Goal: Task Accomplishment & Management: Complete application form

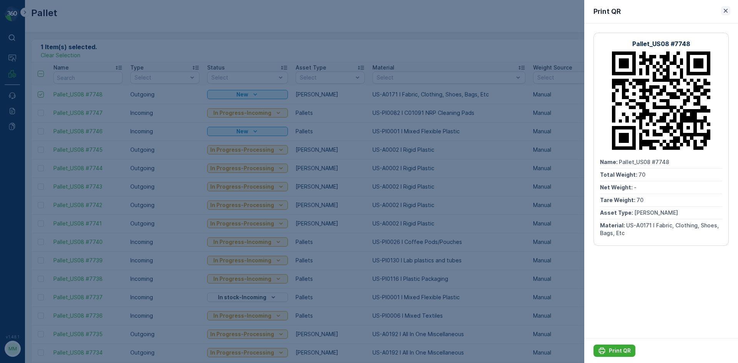
click at [725, 9] on icon "button" at bounding box center [726, 11] width 8 height 8
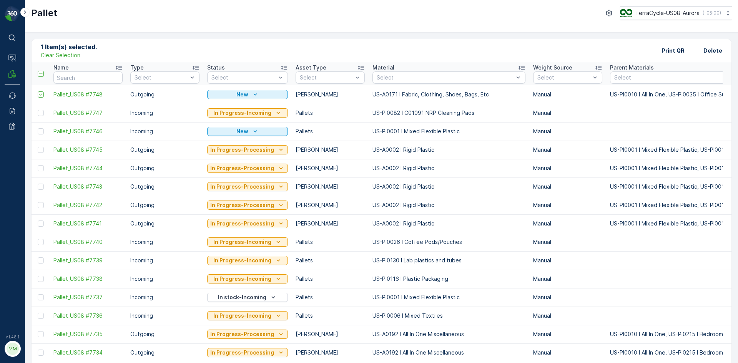
click at [56, 55] on p "Clear Selection" at bounding box center [61, 55] width 40 height 8
click at [77, 52] on p "Add" at bounding box center [80, 51] width 11 height 8
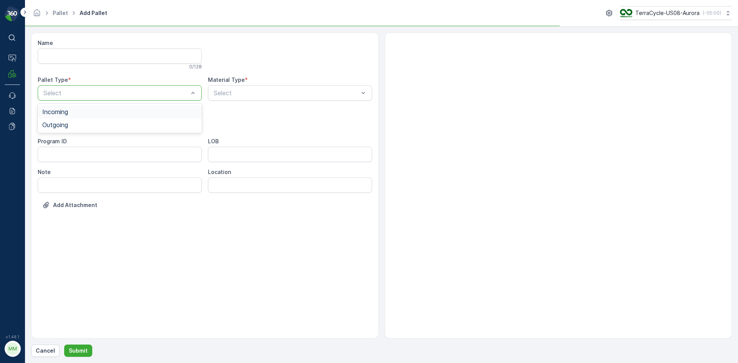
click at [76, 90] on div at bounding box center [116, 93] width 146 height 7
click at [66, 123] on span "Outgoing" at bounding box center [55, 124] width 26 height 7
click at [66, 123] on div at bounding box center [116, 123] width 146 height 7
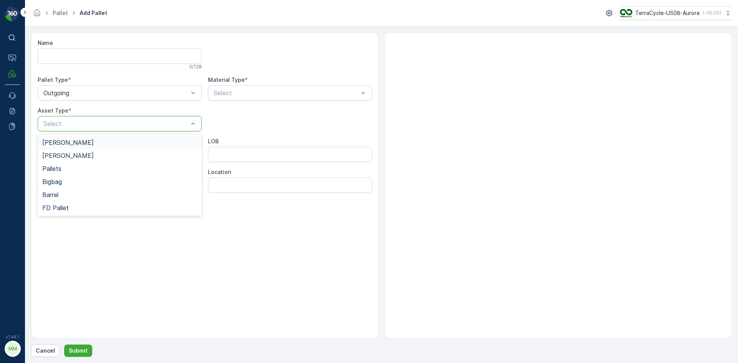
click at [66, 137] on div "Gaylord" at bounding box center [120, 142] width 164 height 13
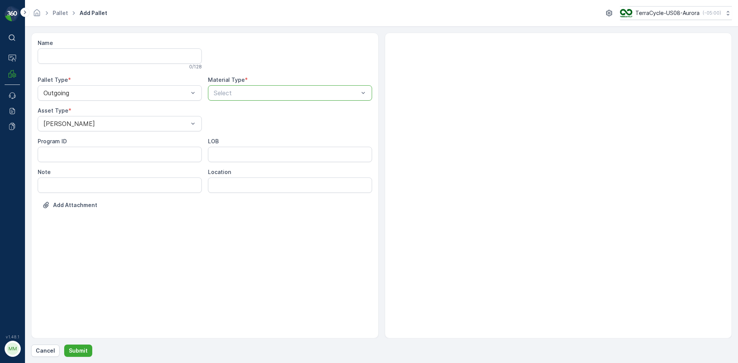
click at [258, 94] on div at bounding box center [286, 93] width 146 height 7
click at [257, 94] on div at bounding box center [286, 93] width 146 height 7
click at [258, 94] on div at bounding box center [286, 93] width 146 height 7
click at [262, 91] on div at bounding box center [286, 93] width 146 height 7
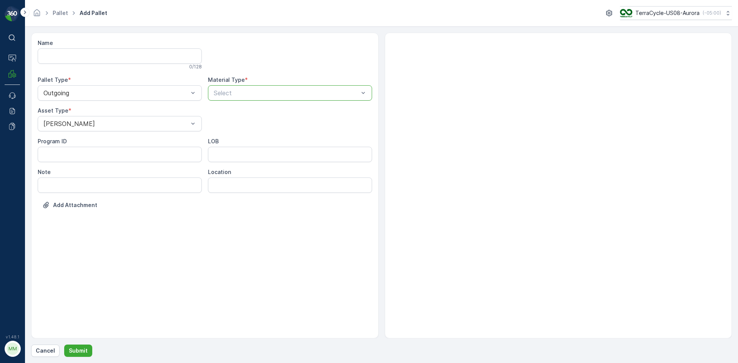
click at [259, 100] on div "Select" at bounding box center [290, 92] width 164 height 15
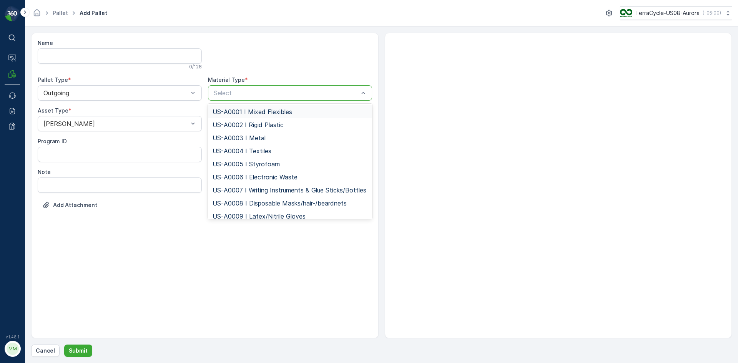
click at [266, 94] on div at bounding box center [286, 93] width 146 height 7
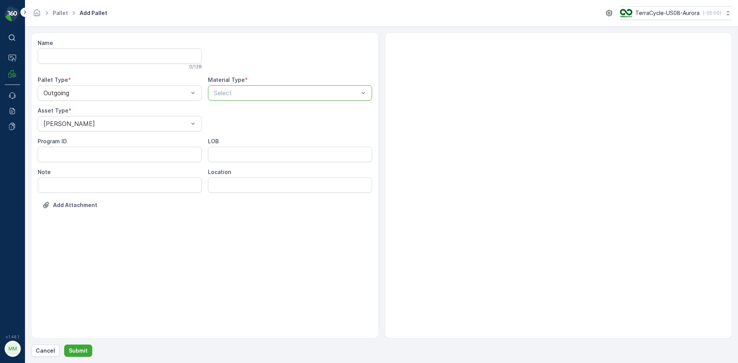
click at [266, 94] on div at bounding box center [286, 93] width 146 height 7
click at [332, 95] on div at bounding box center [286, 93] width 146 height 7
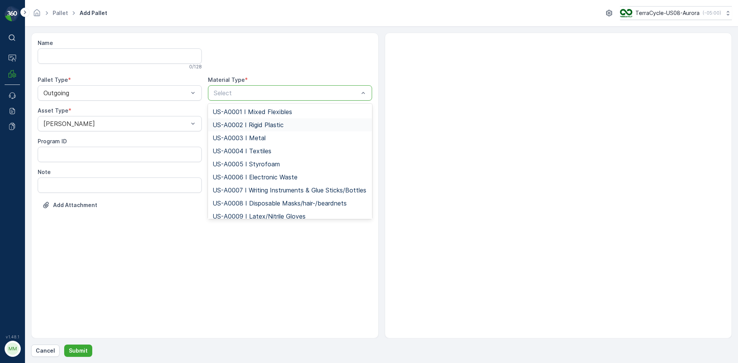
click at [289, 126] on div "US-A0002 I Rigid Plastic" at bounding box center [290, 124] width 155 height 7
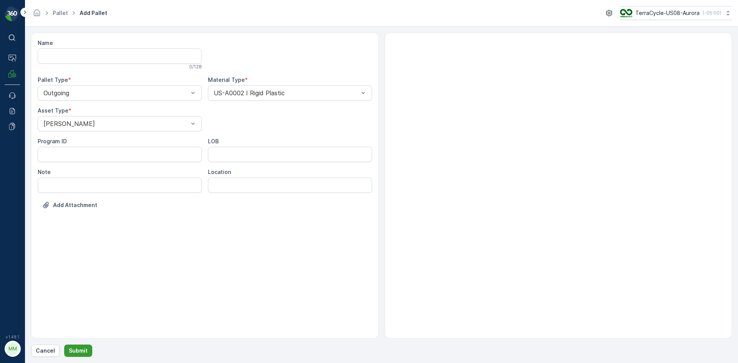
click at [80, 354] on p "Submit" at bounding box center [78, 351] width 19 height 8
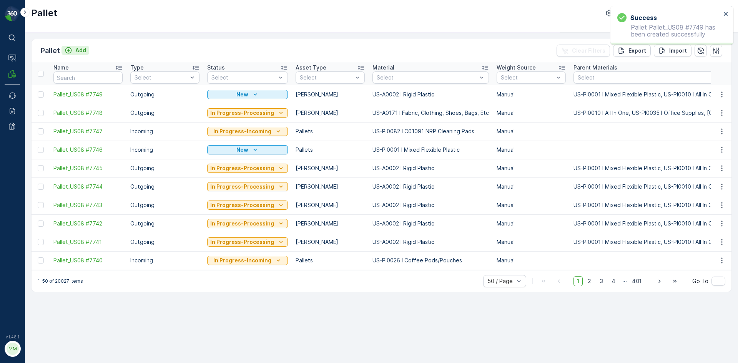
click at [73, 49] on div "Add" at bounding box center [76, 51] width 22 height 8
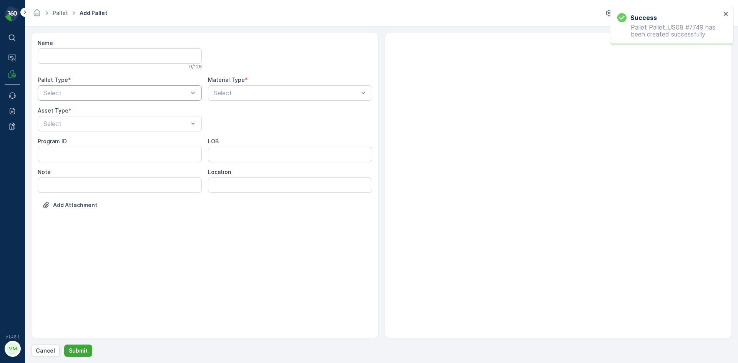
click at [100, 91] on div at bounding box center [116, 93] width 146 height 7
click at [91, 127] on div "Outgoing" at bounding box center [119, 124] width 155 height 7
click at [93, 120] on div at bounding box center [116, 123] width 146 height 7
click at [86, 143] on div "[PERSON_NAME]" at bounding box center [119, 142] width 155 height 7
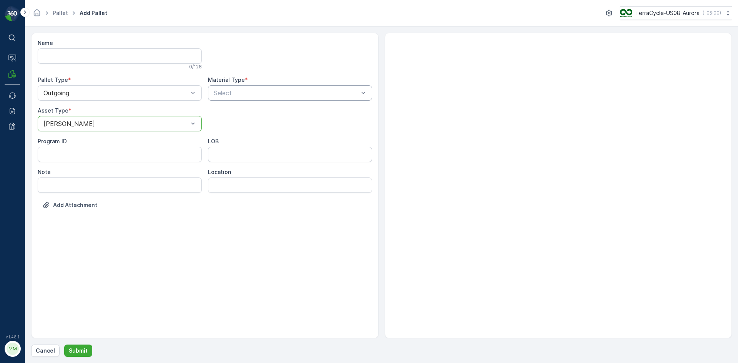
click at [265, 86] on div "Select" at bounding box center [290, 92] width 164 height 15
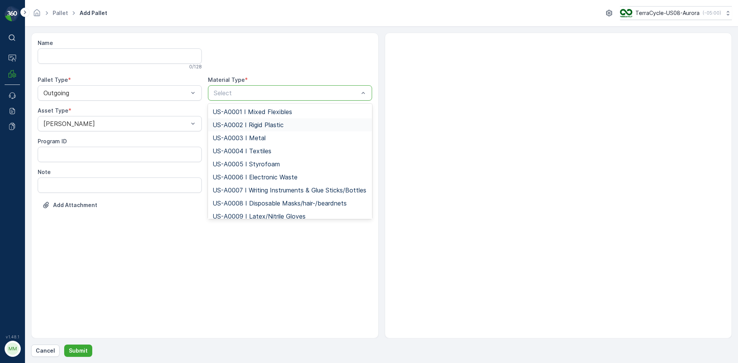
click at [255, 122] on span "US-A0002 I Rigid Plastic" at bounding box center [248, 124] width 71 height 7
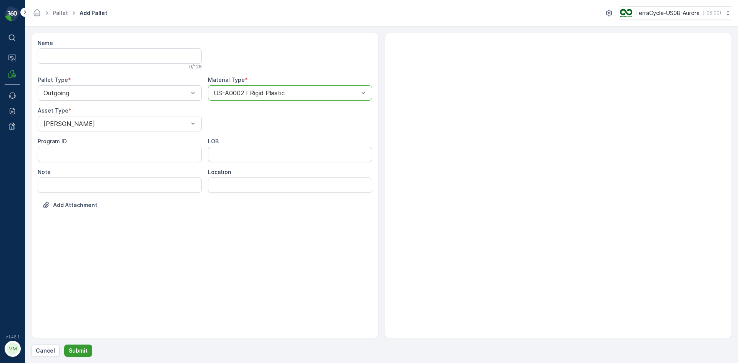
click at [67, 348] on button "Submit" at bounding box center [78, 351] width 28 height 12
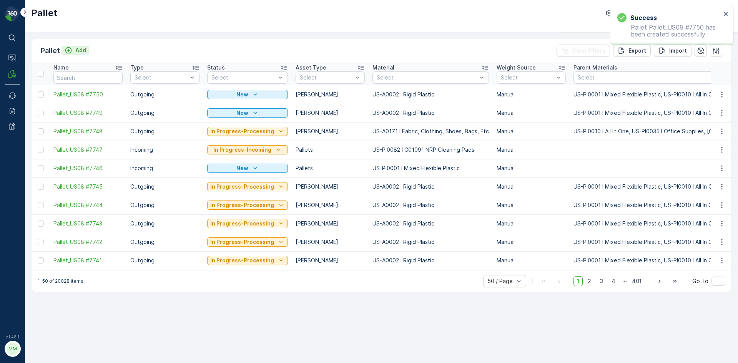
click at [79, 51] on p "Add" at bounding box center [80, 51] width 11 height 8
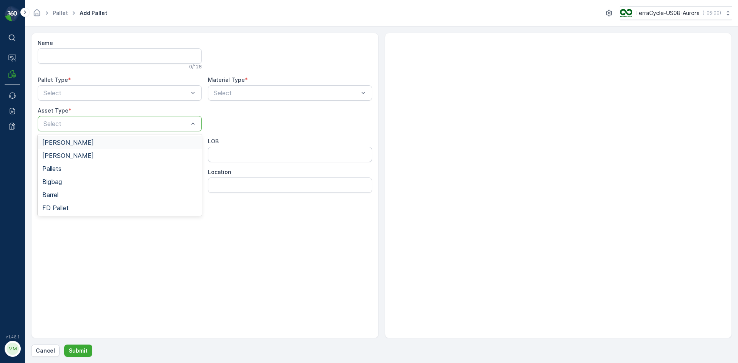
click at [101, 118] on div "Select" at bounding box center [120, 123] width 164 height 15
click at [93, 146] on div "[PERSON_NAME]" at bounding box center [119, 142] width 155 height 7
click at [130, 96] on div at bounding box center [116, 93] width 146 height 7
click at [122, 128] on div "Outgoing" at bounding box center [119, 124] width 155 height 7
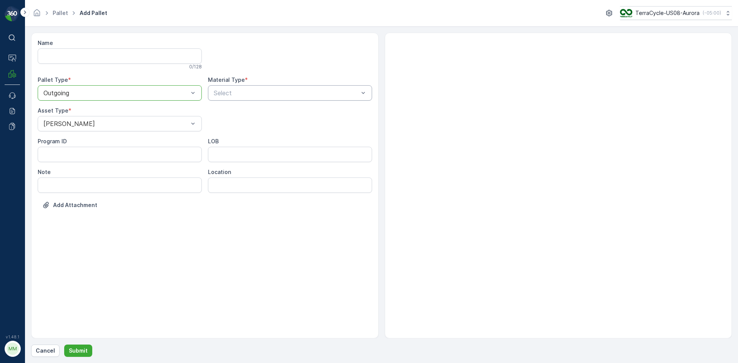
click at [229, 94] on div at bounding box center [286, 93] width 146 height 7
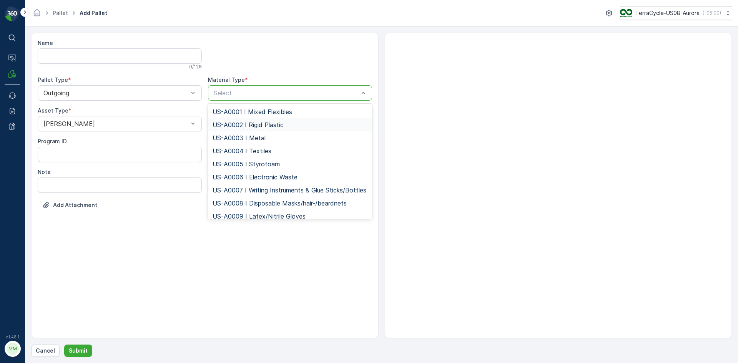
click at [225, 121] on span "US-A0002 I Rigid Plastic" at bounding box center [248, 124] width 71 height 7
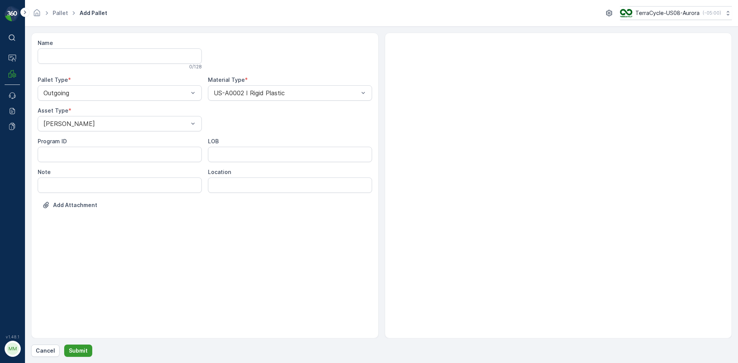
click at [86, 352] on button "Submit" at bounding box center [78, 351] width 28 height 12
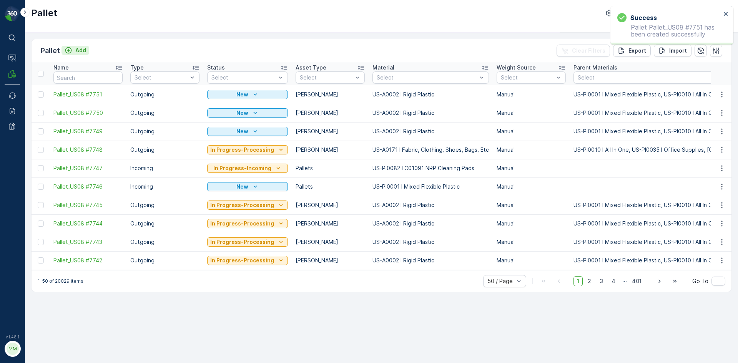
click at [81, 50] on p "Add" at bounding box center [80, 51] width 11 height 8
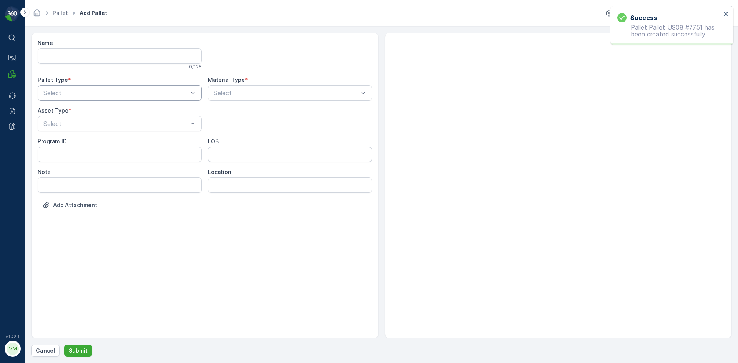
click at [111, 93] on div at bounding box center [116, 93] width 146 height 7
click at [106, 126] on div "Outgoing" at bounding box center [119, 124] width 155 height 7
click at [106, 125] on div at bounding box center [116, 123] width 146 height 7
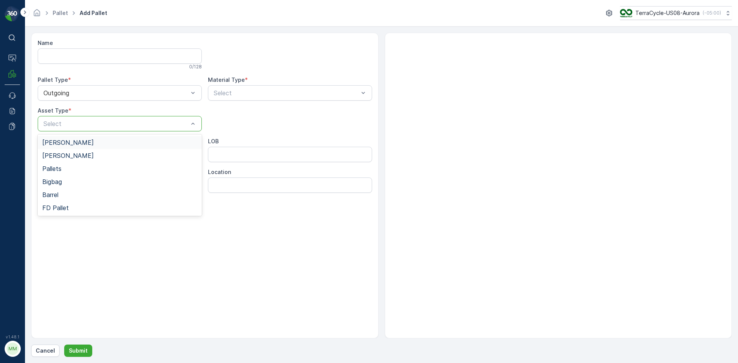
click at [100, 140] on div "[PERSON_NAME]" at bounding box center [119, 142] width 155 height 7
click at [246, 94] on div at bounding box center [286, 93] width 146 height 7
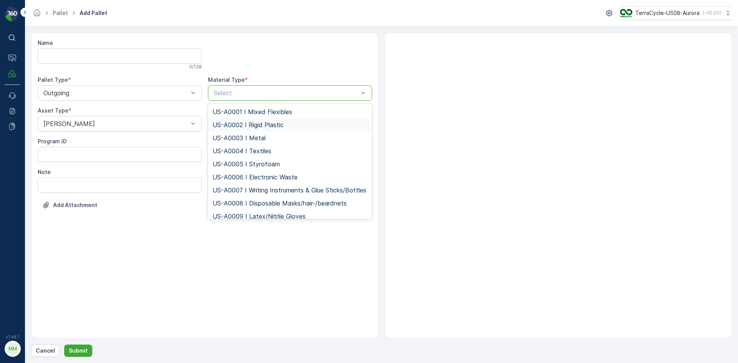
click at [248, 123] on span "US-A0002 I Rigid Plastic" at bounding box center [248, 124] width 71 height 7
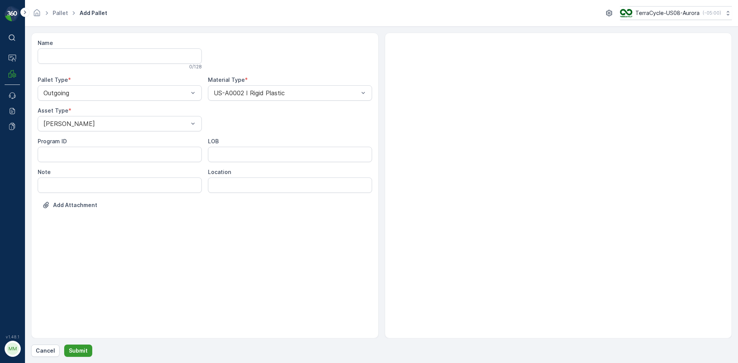
click at [79, 351] on p "Submit" at bounding box center [78, 351] width 19 height 8
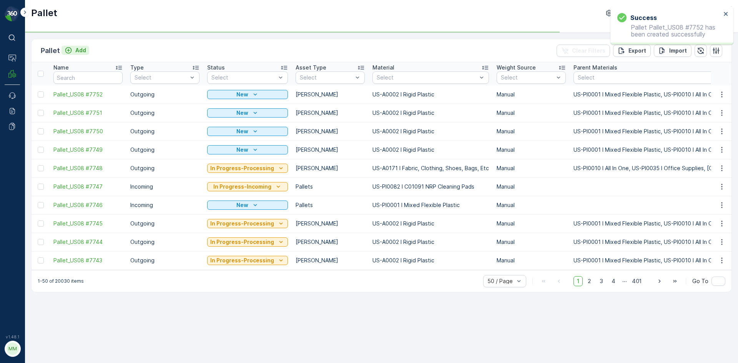
click at [85, 52] on p "Add" at bounding box center [80, 51] width 11 height 8
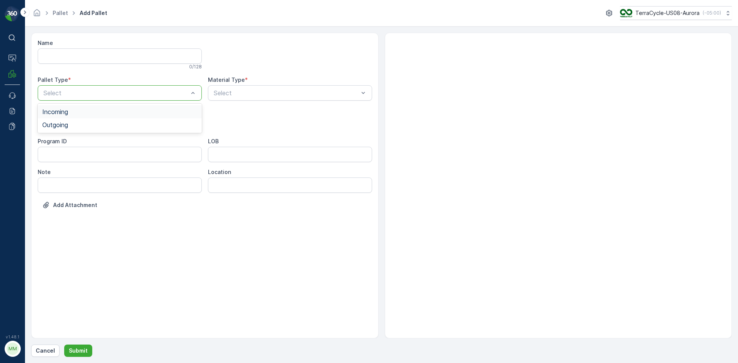
click at [166, 91] on div at bounding box center [116, 93] width 146 height 7
click at [148, 124] on div "Outgoing" at bounding box center [119, 124] width 155 height 7
click at [251, 93] on div at bounding box center [286, 93] width 146 height 7
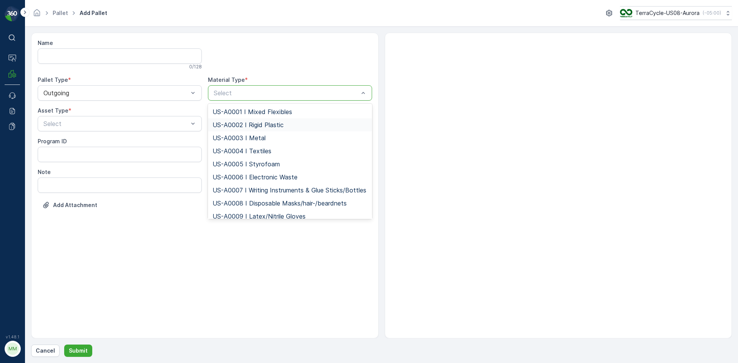
click at [239, 123] on span "US-A0002 I Rigid Plastic" at bounding box center [248, 124] width 71 height 7
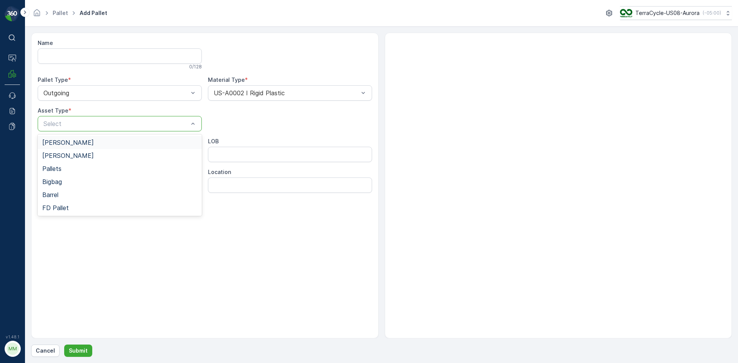
click at [100, 130] on div "Select" at bounding box center [120, 123] width 164 height 15
click at [97, 145] on div "[PERSON_NAME]" at bounding box center [119, 142] width 155 height 7
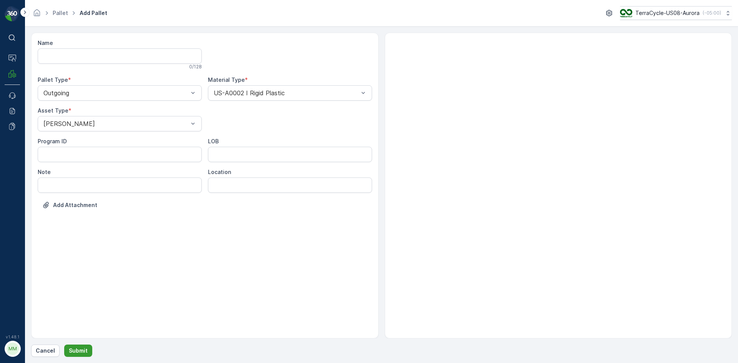
click at [79, 351] on p "Submit" at bounding box center [78, 351] width 19 height 8
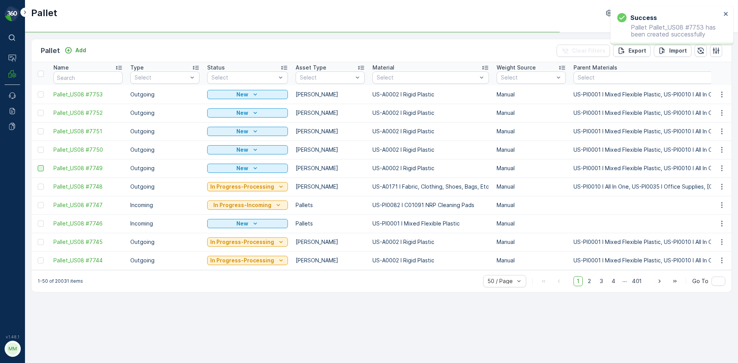
click at [41, 168] on div at bounding box center [41, 168] width 6 height 6
click at [38, 165] on input "checkbox" at bounding box center [38, 165] width 0 height 0
click at [40, 149] on div at bounding box center [41, 150] width 6 height 6
click at [38, 147] on input "checkbox" at bounding box center [38, 147] width 0 height 0
click at [42, 130] on div at bounding box center [41, 131] width 6 height 6
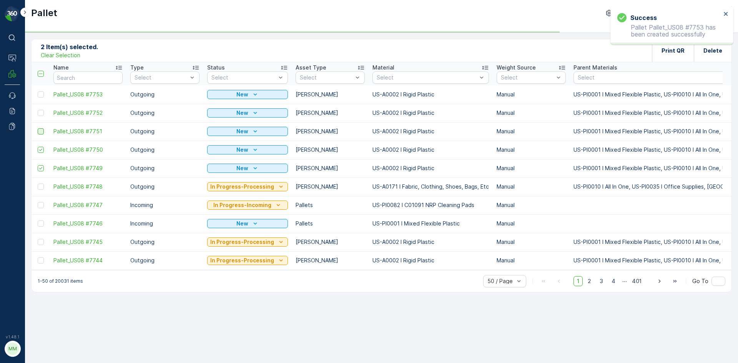
click at [38, 128] on input "checkbox" at bounding box center [38, 128] width 0 height 0
click at [40, 111] on div at bounding box center [41, 113] width 6 height 6
click at [38, 110] on input "checkbox" at bounding box center [38, 110] width 0 height 0
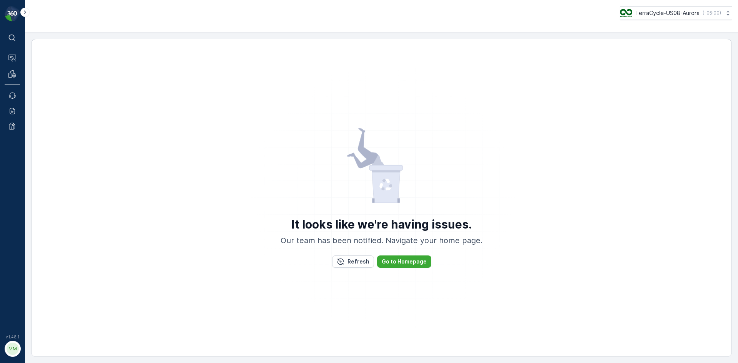
click at [40, 96] on div "It looks like we're having issues. Our team has been notified. Navigate your ho…" at bounding box center [381, 198] width 701 height 318
click at [43, 94] on div "It looks like we're having issues. Our team has been notified. Navigate your ho…" at bounding box center [381, 198] width 681 height 302
click at [39, 95] on div "It looks like we're having issues. Our team has been notified. Navigate your ho…" at bounding box center [381, 198] width 701 height 318
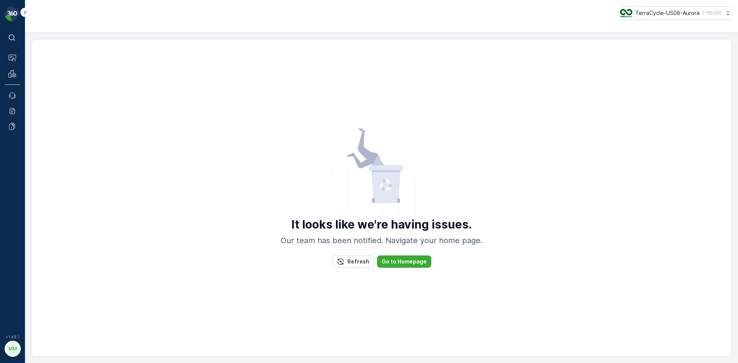
click at [39, 95] on div "It looks like we're having issues. Our team has been notified. Navigate your ho…" at bounding box center [381, 198] width 701 height 318
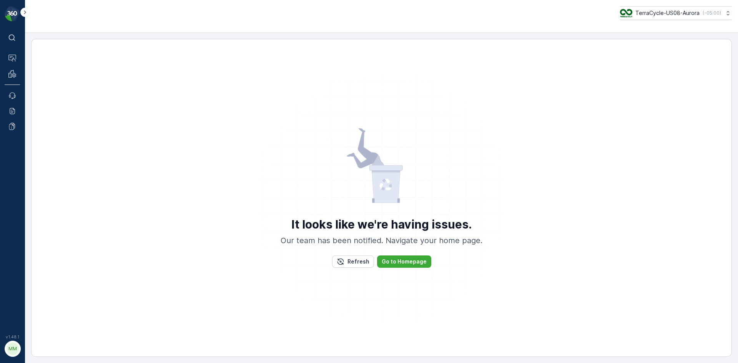
click at [39, 95] on div "It looks like we're having issues. Our team has been notified. Navigate your ho…" at bounding box center [381, 198] width 701 height 318
click at [60, 56] on div "It looks like we're having issues. Our team has been notified. Navigate your ho…" at bounding box center [381, 198] width 681 height 302
click at [357, 256] on button "Refresh" at bounding box center [353, 262] width 42 height 12
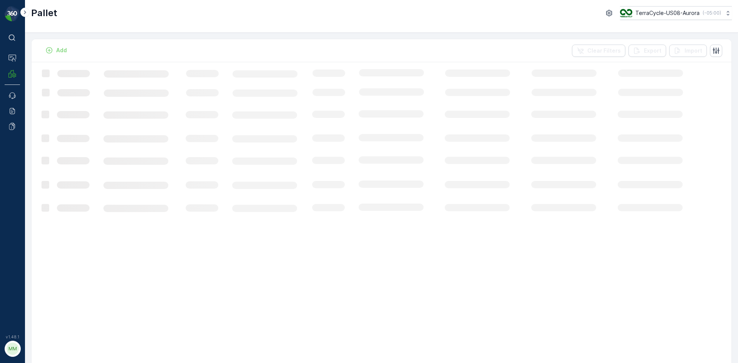
click at [507, 52] on div "Add Clear Filters Export Import" at bounding box center [382, 50] width 700 height 23
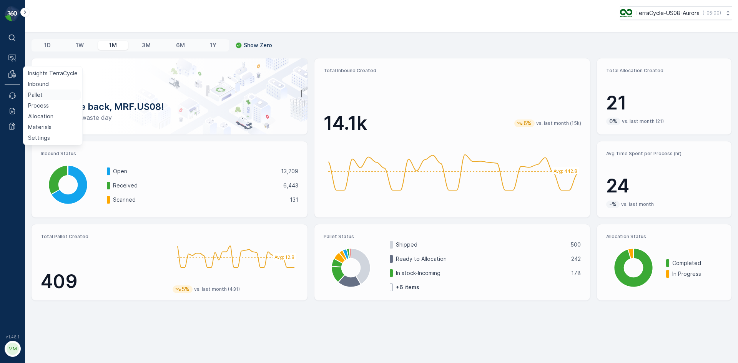
click at [32, 95] on p "Pallet" at bounding box center [35, 95] width 15 height 8
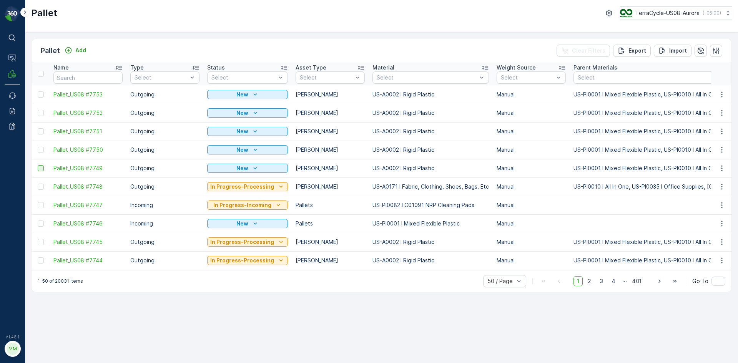
click at [42, 168] on div at bounding box center [41, 168] width 6 height 6
click at [38, 165] on input "checkbox" at bounding box center [38, 165] width 0 height 0
click at [38, 149] on div at bounding box center [41, 150] width 6 height 6
click at [38, 147] on input "checkbox" at bounding box center [38, 147] width 0 height 0
click at [38, 133] on div at bounding box center [41, 131] width 6 height 6
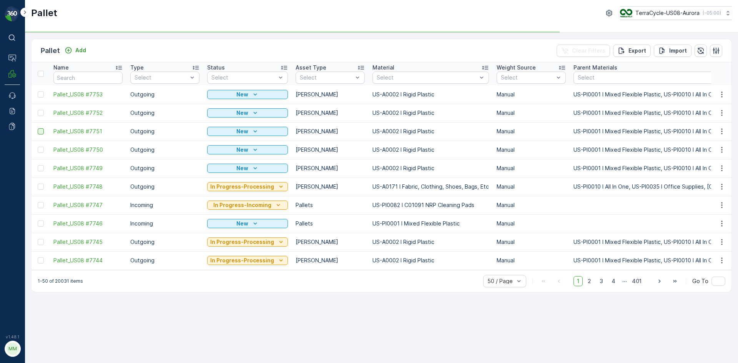
click at [38, 128] on input "checkbox" at bounding box center [38, 128] width 0 height 0
click at [39, 113] on div at bounding box center [41, 113] width 6 height 6
click at [38, 110] on input "checkbox" at bounding box center [38, 110] width 0 height 0
click at [40, 96] on div at bounding box center [41, 94] width 6 height 6
click at [38, 91] on input "checkbox" at bounding box center [38, 91] width 0 height 0
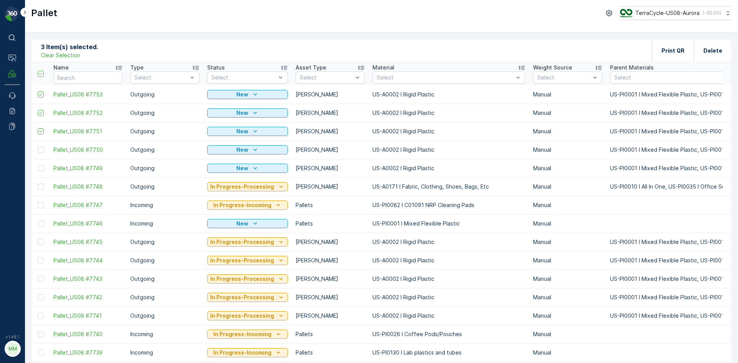
click at [40, 149] on div at bounding box center [41, 150] width 6 height 6
click at [38, 147] on input "checkbox" at bounding box center [38, 147] width 0 height 0
click at [38, 167] on div at bounding box center [41, 168] width 6 height 6
click at [38, 165] on input "checkbox" at bounding box center [38, 165] width 0 height 0
click at [678, 45] on div "Print QR" at bounding box center [672, 50] width 23 height 23
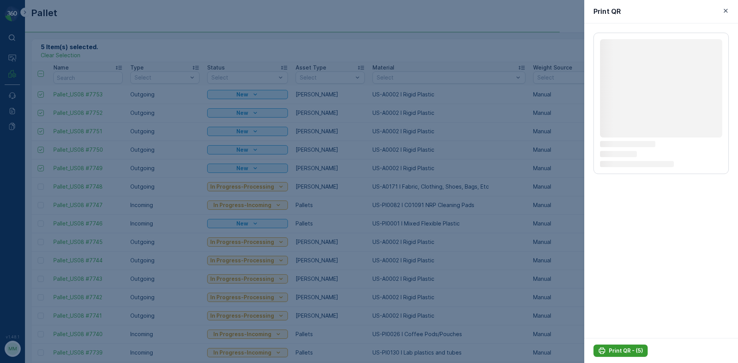
click at [619, 349] on p "Print QR - (5)" at bounding box center [626, 351] width 34 height 8
click at [618, 353] on p "Print QR - (5)" at bounding box center [626, 351] width 34 height 8
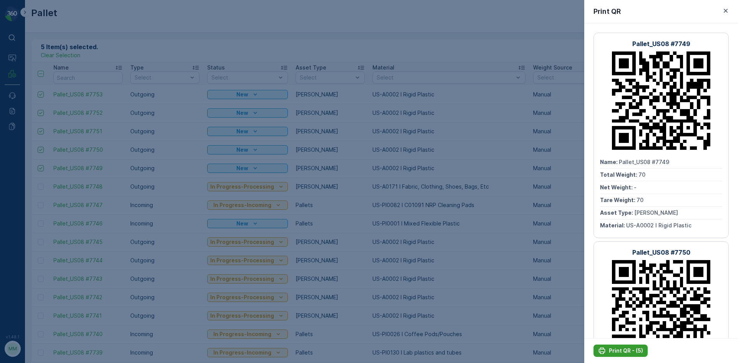
click at [618, 352] on p "Print QR - (5)" at bounding box center [626, 351] width 34 height 8
click at [728, 8] on icon "button" at bounding box center [726, 11] width 8 height 8
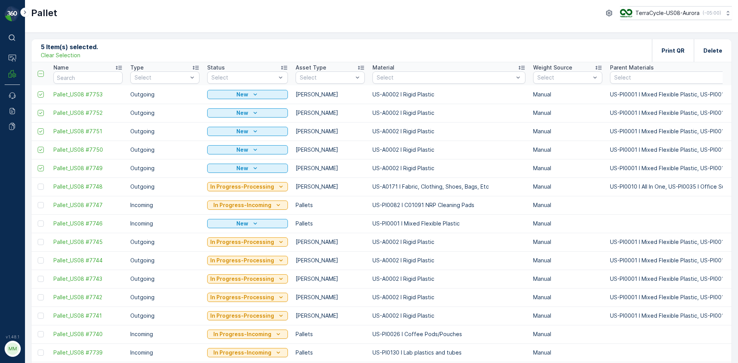
click at [56, 55] on p "Clear Selection" at bounding box center [61, 55] width 40 height 8
click at [70, 50] on icon "Add" at bounding box center [69, 51] width 8 height 8
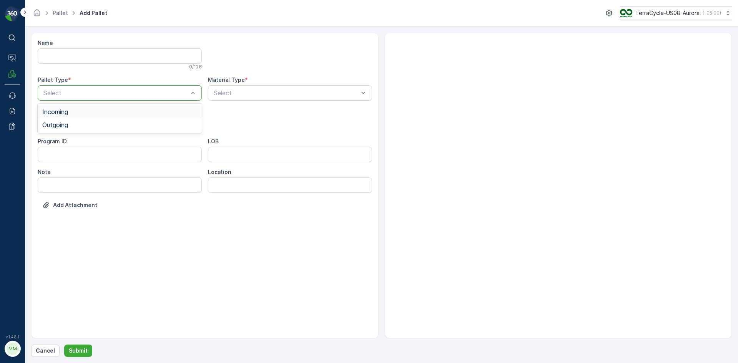
click at [155, 93] on div at bounding box center [116, 93] width 146 height 7
click at [142, 128] on div "Outgoing" at bounding box center [119, 124] width 155 height 7
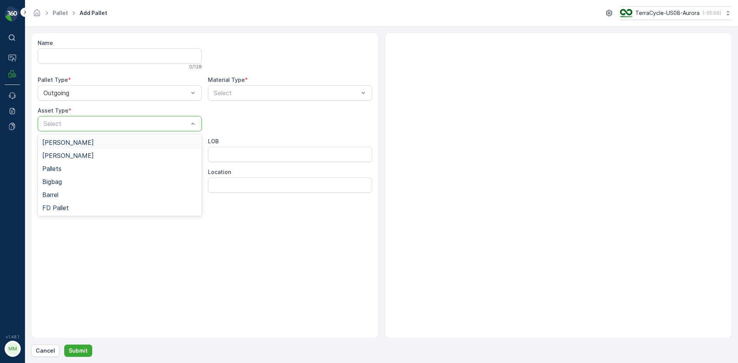
click at [139, 144] on div "[PERSON_NAME]" at bounding box center [119, 142] width 155 height 7
click at [292, 90] on div at bounding box center [286, 93] width 146 height 7
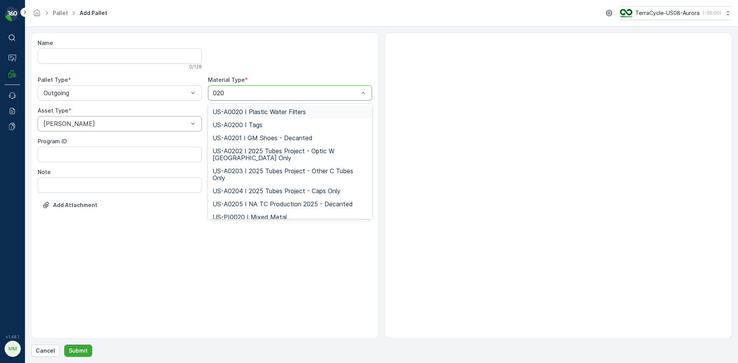
type input "0201"
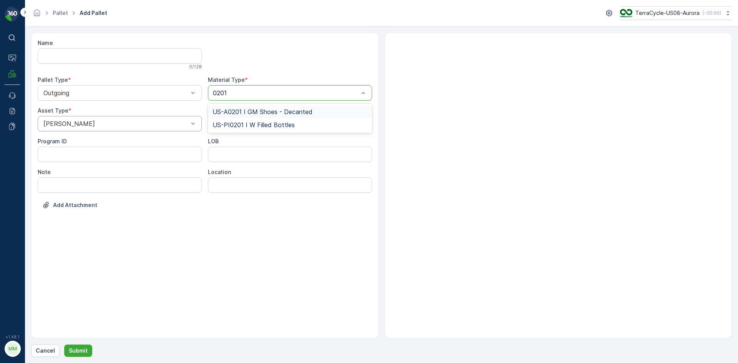
click at [294, 110] on span "US-A0201 I GM Shoes - Decanted" at bounding box center [263, 111] width 100 height 7
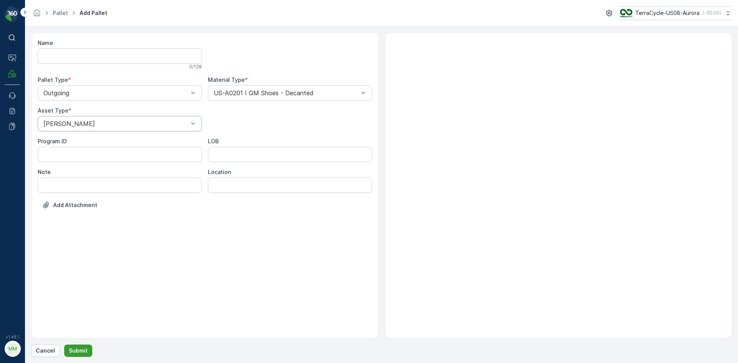
click at [84, 349] on p "Submit" at bounding box center [78, 351] width 19 height 8
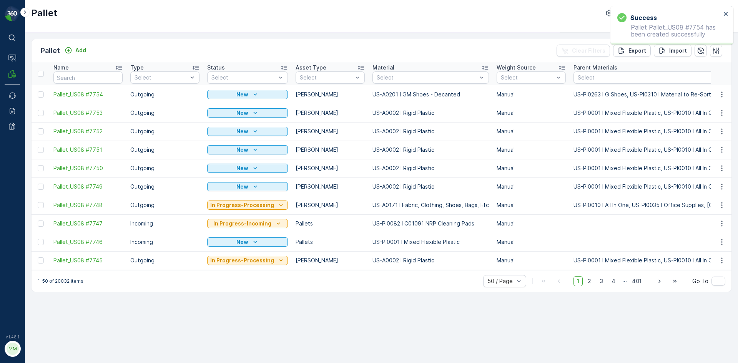
click at [78, 55] on div "Add" at bounding box center [75, 51] width 28 height 10
click at [81, 48] on p "Add" at bounding box center [80, 51] width 11 height 8
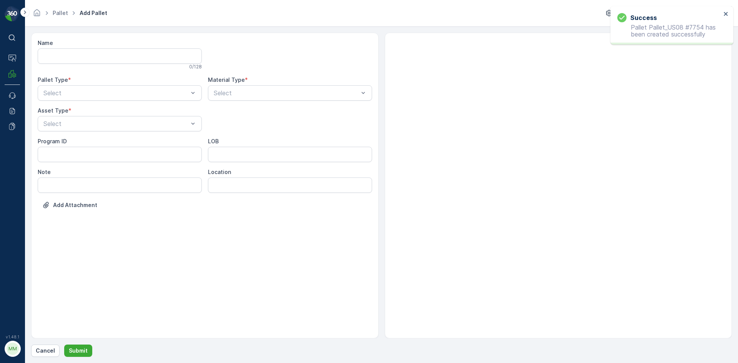
click at [135, 83] on div "Pallet Type *" at bounding box center [120, 80] width 164 height 8
click at [136, 93] on div at bounding box center [116, 93] width 146 height 7
click at [114, 123] on div "Outgoing" at bounding box center [119, 124] width 155 height 7
click at [118, 121] on div at bounding box center [116, 123] width 146 height 7
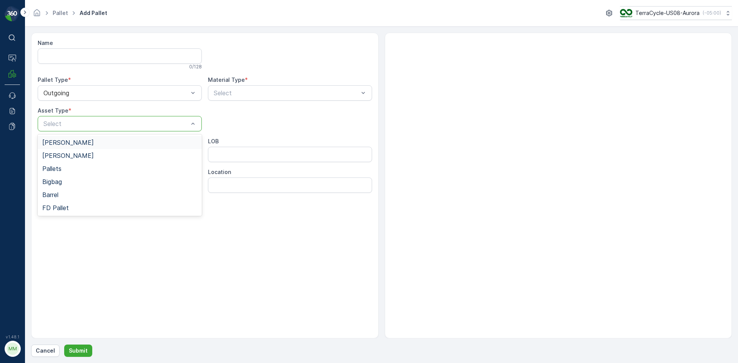
click at [114, 141] on div "[PERSON_NAME]" at bounding box center [119, 142] width 155 height 7
click at [223, 91] on div at bounding box center [286, 93] width 146 height 7
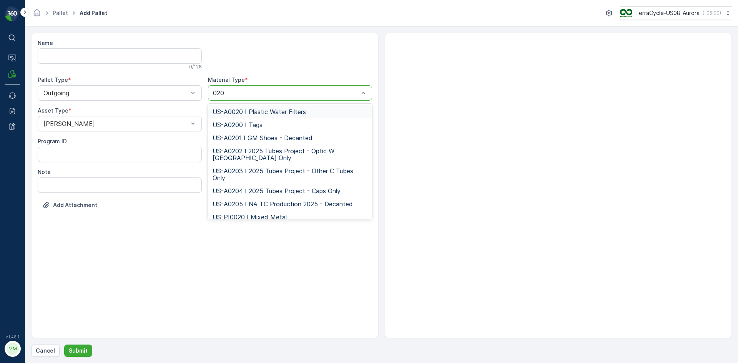
type input "0201"
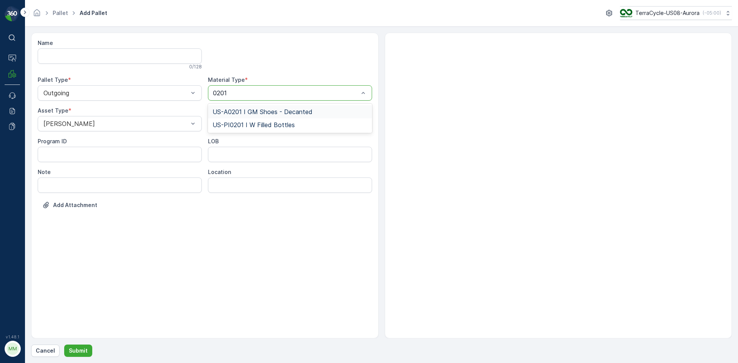
click at [280, 112] on span "US-A0201 I GM Shoes - Decanted" at bounding box center [263, 111] width 100 height 7
click at [82, 346] on button "Submit" at bounding box center [78, 351] width 28 height 12
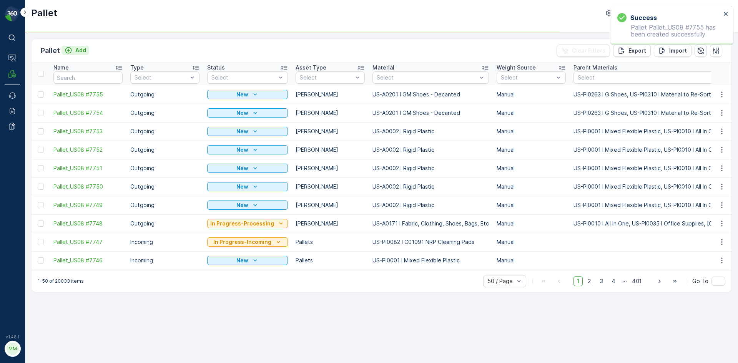
click at [79, 50] on p "Add" at bounding box center [80, 51] width 11 height 8
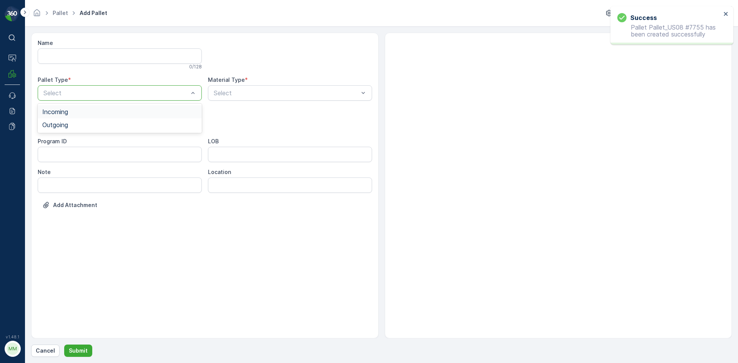
click at [122, 94] on div at bounding box center [116, 93] width 146 height 7
click at [113, 124] on div "Outgoing" at bounding box center [119, 124] width 155 height 7
click at [114, 124] on div at bounding box center [116, 123] width 146 height 7
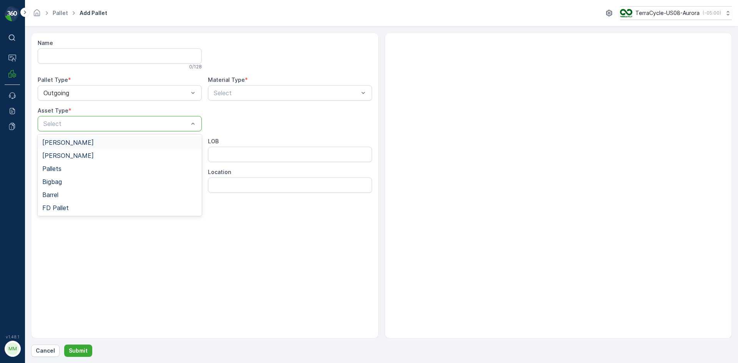
click at [110, 140] on div "[PERSON_NAME]" at bounding box center [119, 142] width 155 height 7
click at [280, 98] on div "Select" at bounding box center [290, 92] width 164 height 15
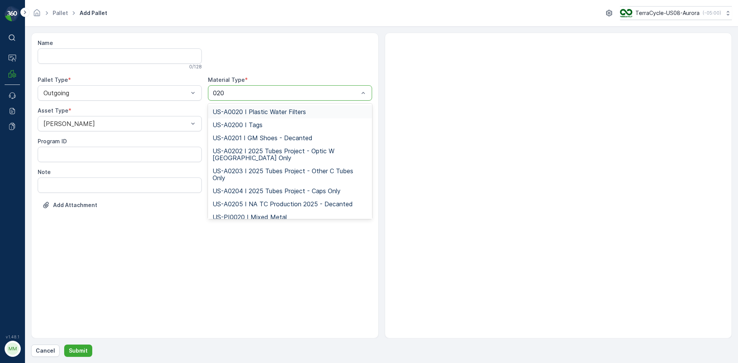
type input "0201"
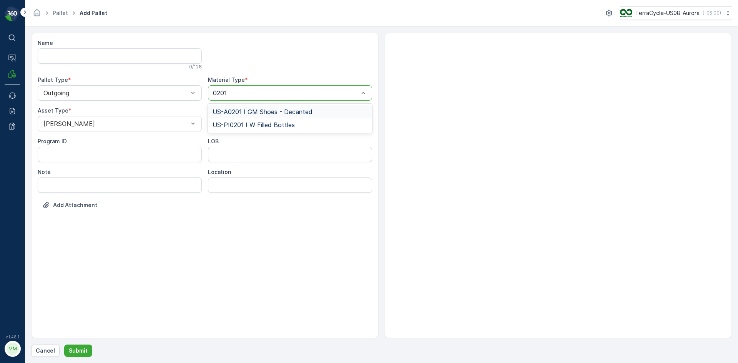
click at [284, 115] on span "US-A0201 I GM Shoes - Decanted" at bounding box center [263, 111] width 100 height 7
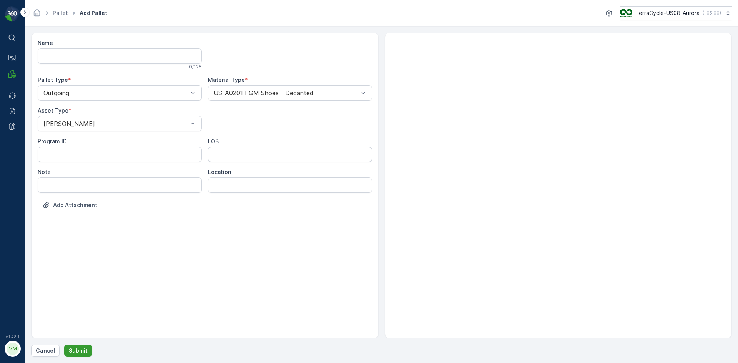
click at [69, 353] on p "Submit" at bounding box center [78, 351] width 19 height 8
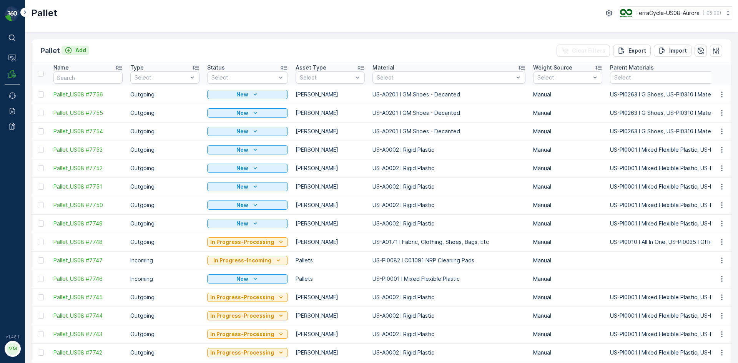
click at [82, 51] on p "Add" at bounding box center [80, 51] width 11 height 8
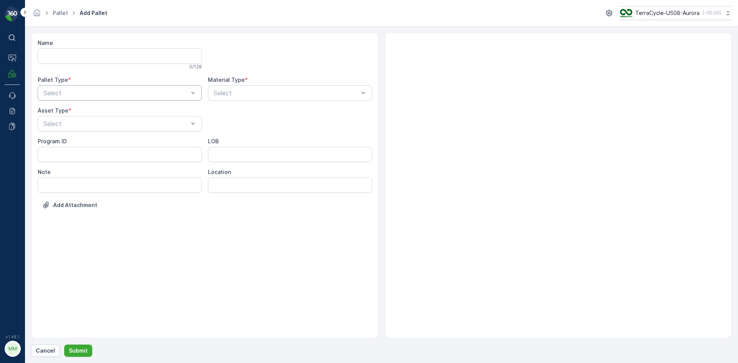
click at [110, 93] on div at bounding box center [116, 93] width 146 height 7
click at [108, 126] on div "Outgoing" at bounding box center [119, 124] width 155 height 7
click at [108, 126] on div at bounding box center [116, 123] width 146 height 7
click at [101, 141] on div "[PERSON_NAME]" at bounding box center [119, 142] width 155 height 7
click at [260, 91] on div at bounding box center [286, 93] width 146 height 7
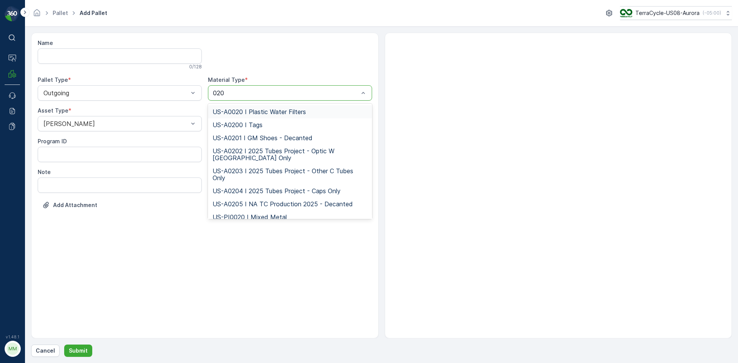
type input "0201"
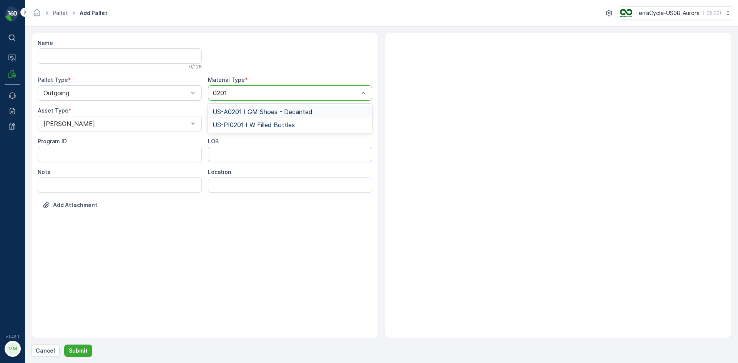
click at [286, 112] on span "US-A0201 I GM Shoes - Decanted" at bounding box center [263, 111] width 100 height 7
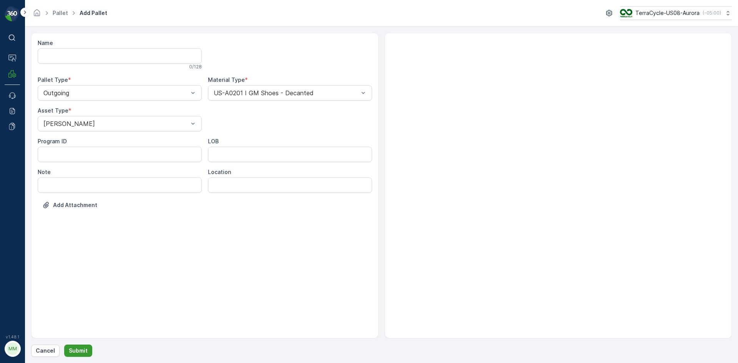
click at [77, 351] on p "Submit" at bounding box center [78, 351] width 19 height 8
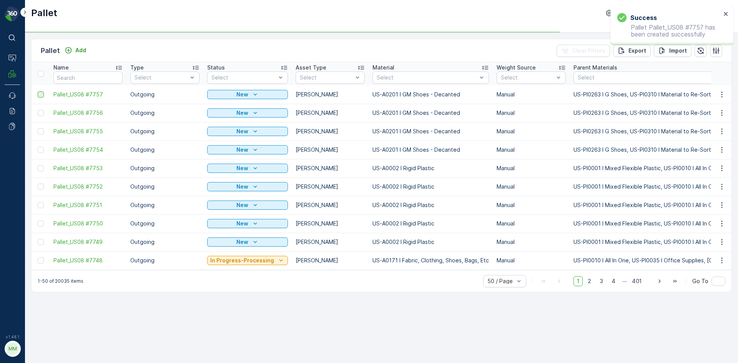
click at [42, 93] on div at bounding box center [41, 94] width 6 height 6
click at [38, 91] on input "checkbox" at bounding box center [38, 91] width 0 height 0
click at [42, 115] on div at bounding box center [41, 113] width 6 height 6
click at [38, 110] on input "checkbox" at bounding box center [38, 110] width 0 height 0
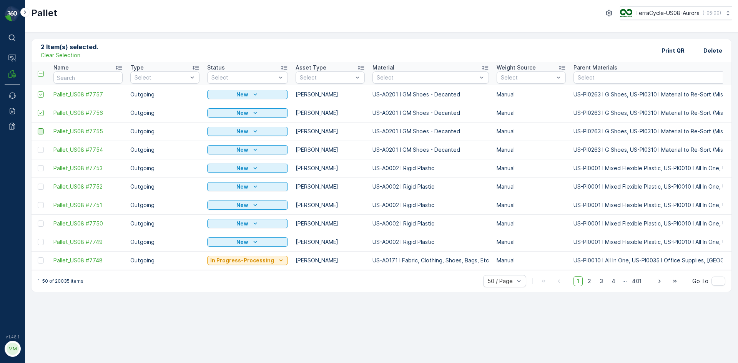
click at [41, 130] on div at bounding box center [41, 131] width 6 height 6
click at [38, 128] on input "checkbox" at bounding box center [38, 128] width 0 height 0
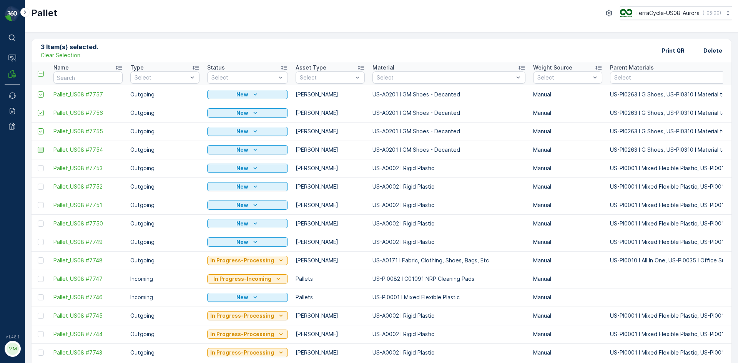
click at [41, 149] on div at bounding box center [41, 150] width 6 height 6
click at [38, 147] on input "checkbox" at bounding box center [38, 147] width 0 height 0
click at [666, 47] on p "Print QR" at bounding box center [672, 51] width 23 height 8
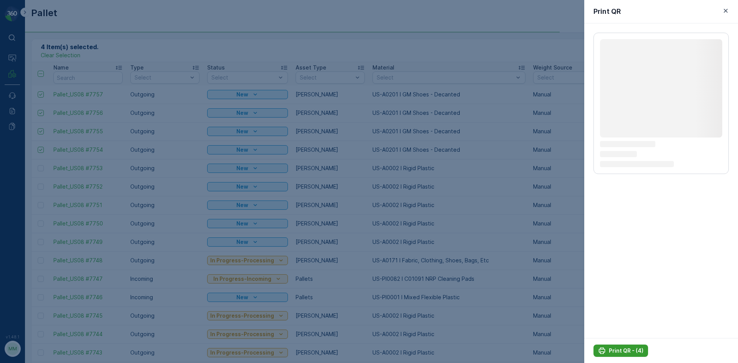
click at [619, 350] on p "Print QR - (4)" at bounding box center [626, 351] width 35 height 8
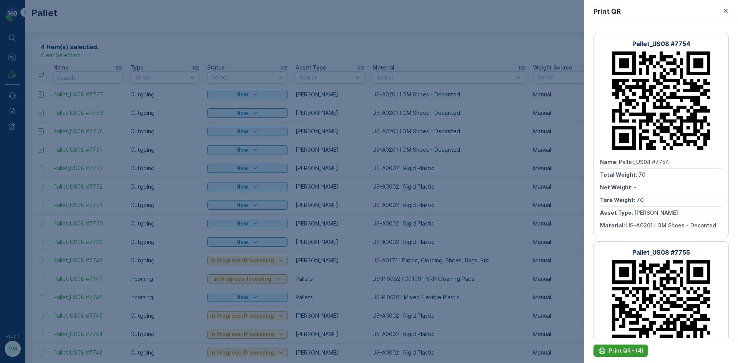
click at [612, 351] on p "Print QR - (4)" at bounding box center [626, 351] width 35 height 8
click at [560, 351] on div at bounding box center [369, 181] width 738 height 363
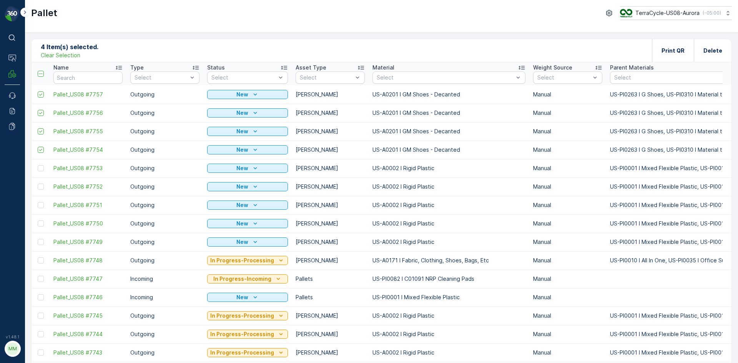
click at [62, 55] on p "Clear Selection" at bounding box center [61, 55] width 40 height 8
click at [79, 45] on div "Pallet Add" at bounding box center [65, 50] width 48 height 11
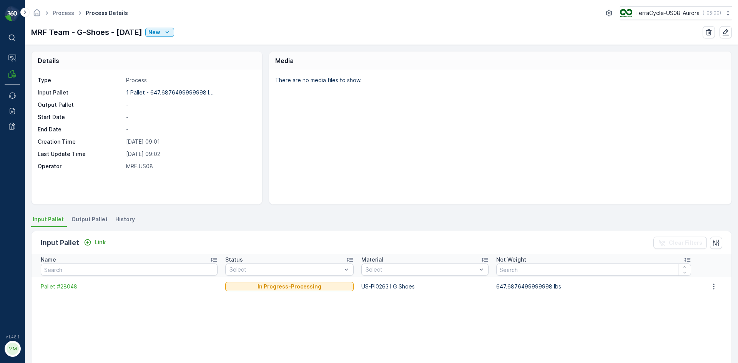
click at [92, 220] on span "Output Pallet" at bounding box center [89, 220] width 36 height 8
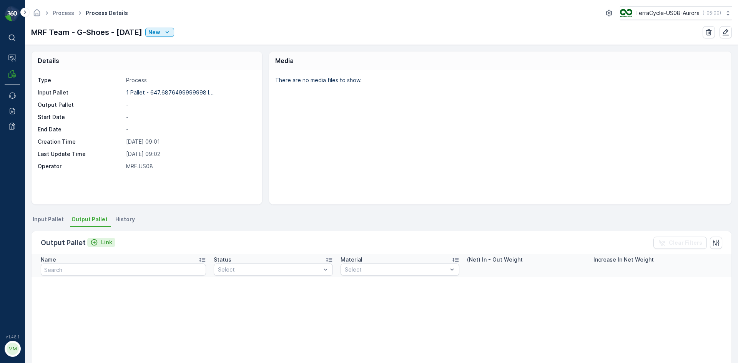
click at [101, 240] on p "Link" at bounding box center [106, 243] width 11 height 8
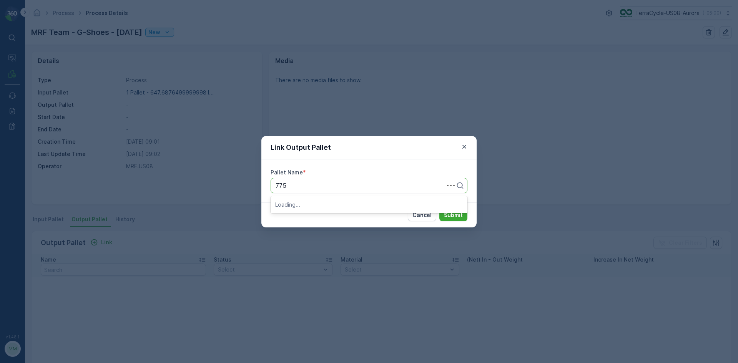
type input "7754"
click at [337, 215] on div "Pallet_US08 #7754" at bounding box center [369, 217] width 188 height 7
click at [449, 214] on p "Submit" at bounding box center [453, 215] width 19 height 8
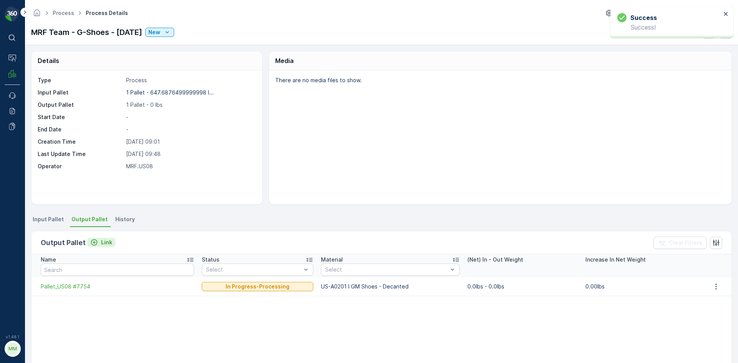
click at [101, 240] on p "Link" at bounding box center [106, 243] width 11 height 8
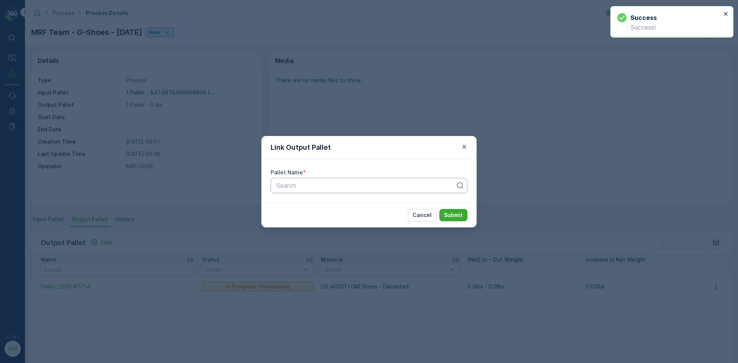
click at [309, 188] on div at bounding box center [366, 185] width 181 height 7
type input "7756"
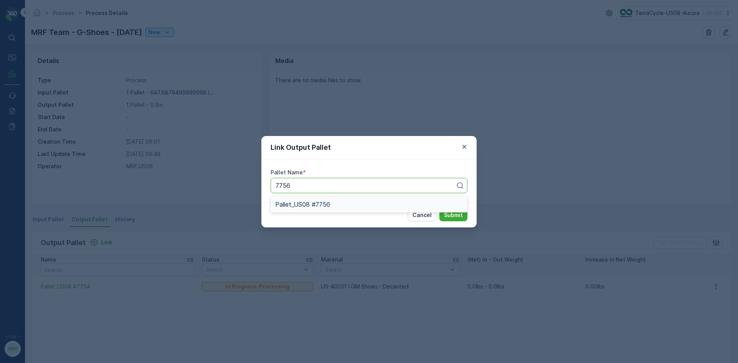
click at [336, 202] on div "Pallet_US08 #7756" at bounding box center [369, 204] width 188 height 7
click at [448, 215] on p "Submit" at bounding box center [453, 215] width 19 height 8
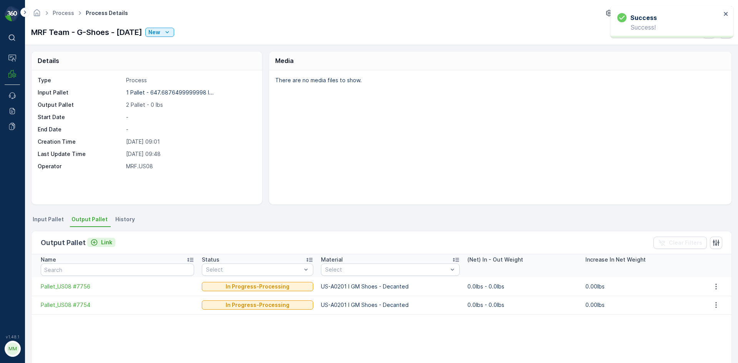
click at [98, 241] on div "Link" at bounding box center [101, 243] width 22 height 8
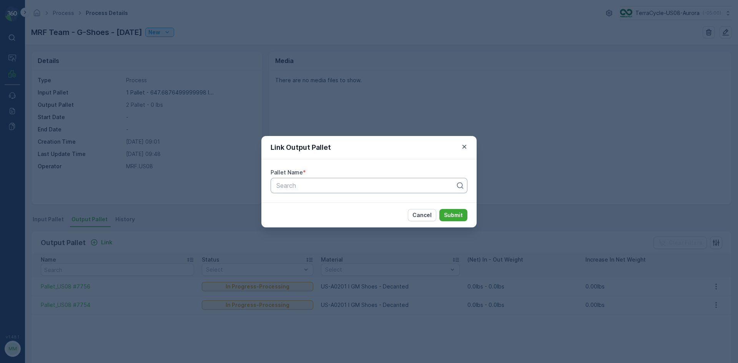
click at [345, 188] on div at bounding box center [366, 185] width 181 height 7
type input "7755"
click at [348, 203] on div "Pallet_US08 #7755" at bounding box center [369, 204] width 188 height 7
click at [462, 216] on p "Submit" at bounding box center [453, 215] width 19 height 8
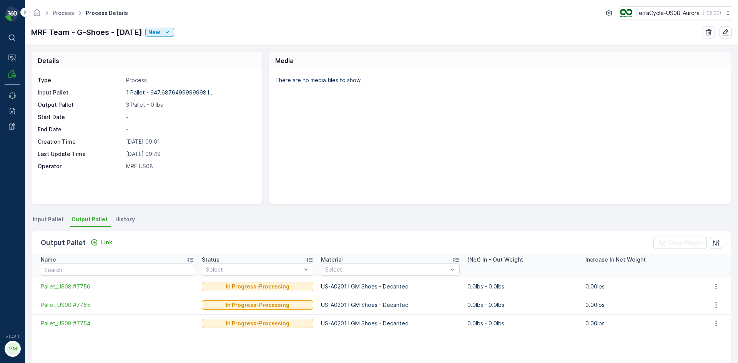
click at [54, 220] on span "Input Pallet" at bounding box center [48, 220] width 31 height 8
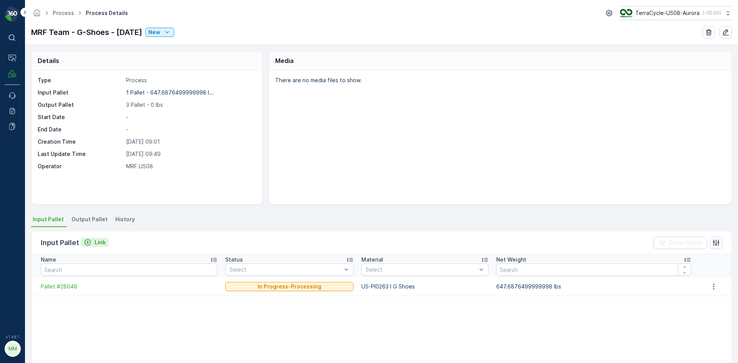
click at [99, 246] on p "Link" at bounding box center [100, 243] width 11 height 8
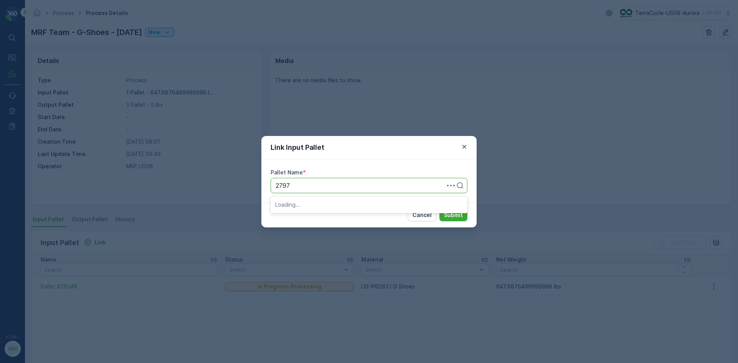
type input "27970"
click at [439, 209] on button "Submit" at bounding box center [453, 215] width 28 height 12
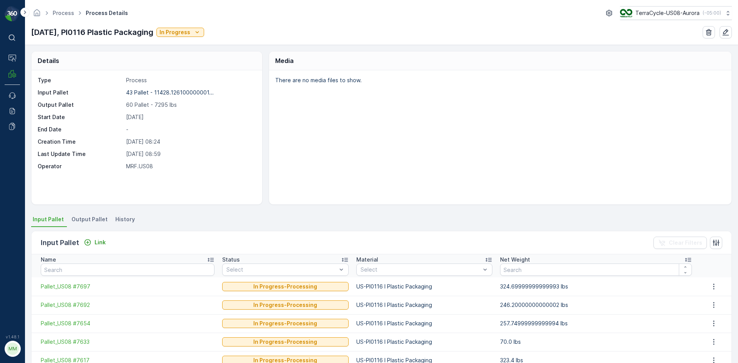
click at [86, 217] on span "Output Pallet" at bounding box center [89, 220] width 36 height 8
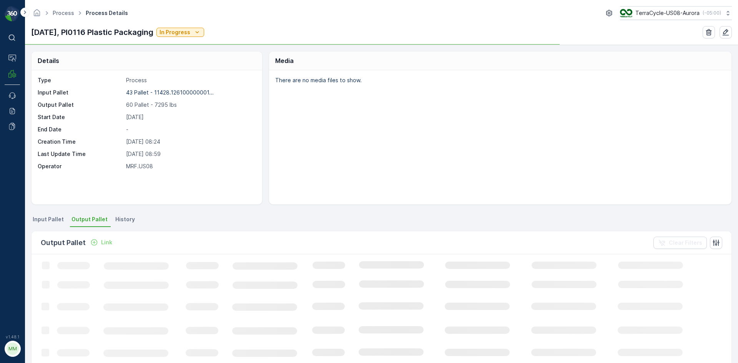
click at [103, 243] on p "Link" at bounding box center [106, 243] width 11 height 8
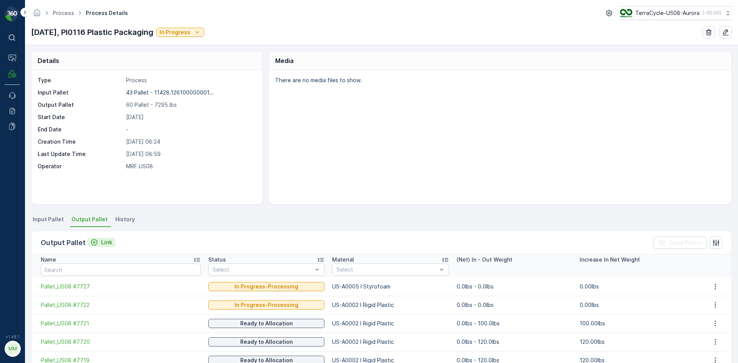
click at [103, 244] on p "Link" at bounding box center [106, 243] width 11 height 8
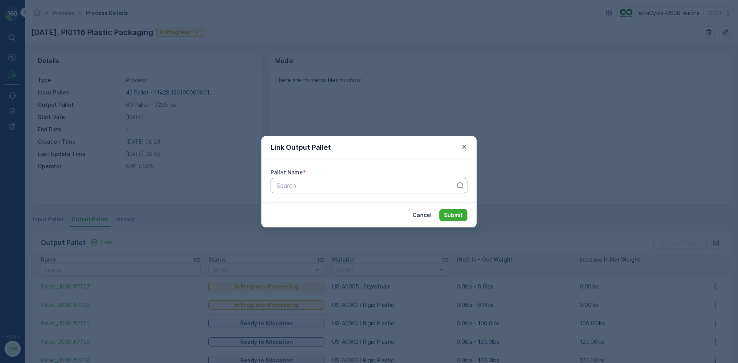
click at [382, 183] on div at bounding box center [366, 185] width 181 height 7
type input "7749"
click at [370, 204] on div "Pallet_US08 #7749" at bounding box center [369, 204] width 188 height 7
click at [453, 217] on p "Submit" at bounding box center [453, 215] width 19 height 8
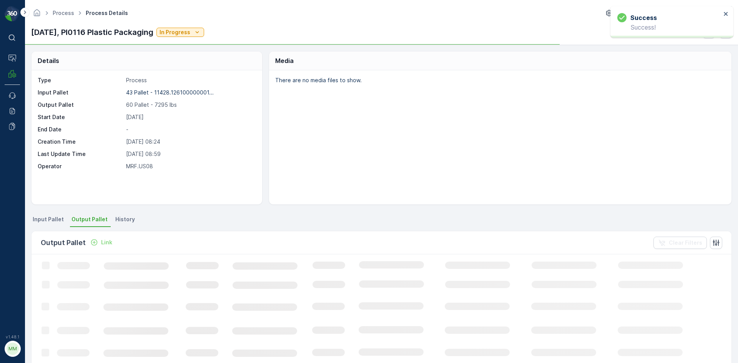
click at [105, 242] on p "Link" at bounding box center [106, 243] width 11 height 8
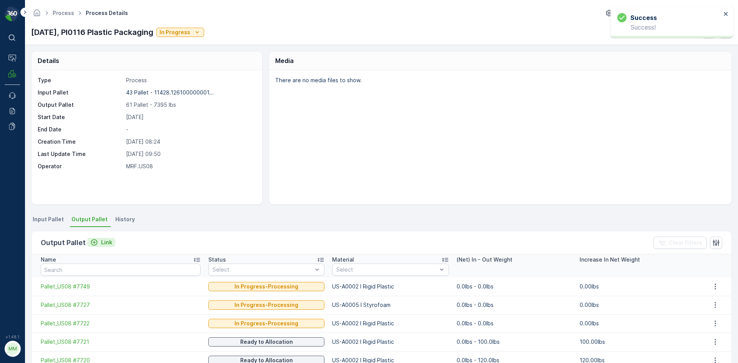
click at [97, 243] on div "Link" at bounding box center [101, 243] width 22 height 8
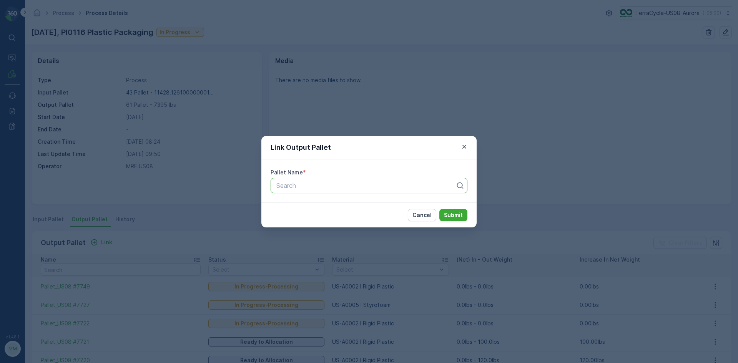
click at [332, 187] on div at bounding box center [366, 185] width 181 height 7
type input "7750"
click at [339, 208] on div "Pallet_US08 #7750" at bounding box center [369, 204] width 188 height 7
click at [458, 215] on p "Submit" at bounding box center [453, 215] width 19 height 8
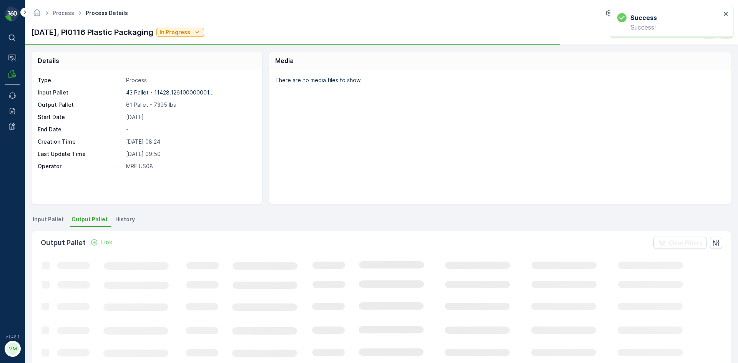
click at [106, 242] on p "Link" at bounding box center [106, 243] width 11 height 8
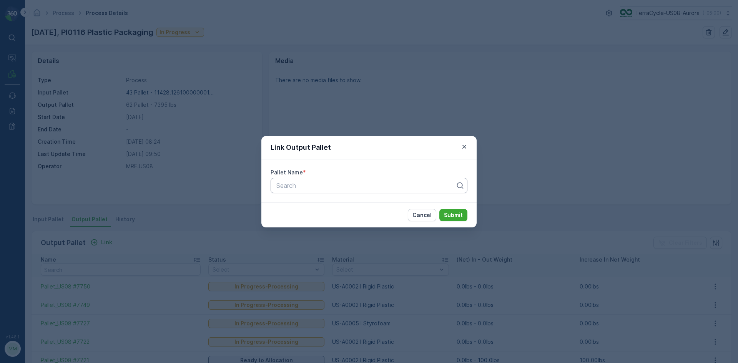
click at [339, 191] on div "Search" at bounding box center [369, 185] width 197 height 15
type input "7751"
click at [337, 200] on div "Pallet_US08 #7751" at bounding box center [369, 204] width 197 height 13
click at [466, 215] on button "Submit" at bounding box center [453, 215] width 28 height 12
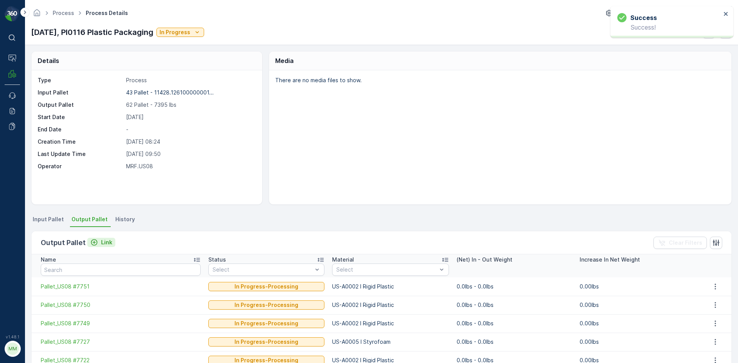
click at [104, 243] on p "Link" at bounding box center [106, 243] width 11 height 8
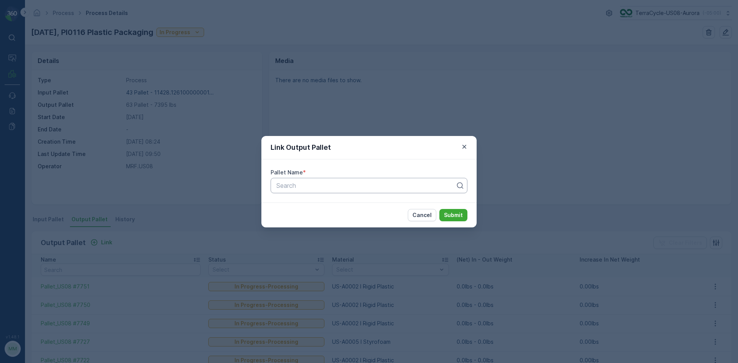
click at [309, 186] on div at bounding box center [366, 185] width 181 height 7
type input "7752"
click at [322, 205] on span "Pallet_US08 #7752" at bounding box center [302, 204] width 55 height 7
click at [450, 218] on p "Submit" at bounding box center [453, 215] width 19 height 8
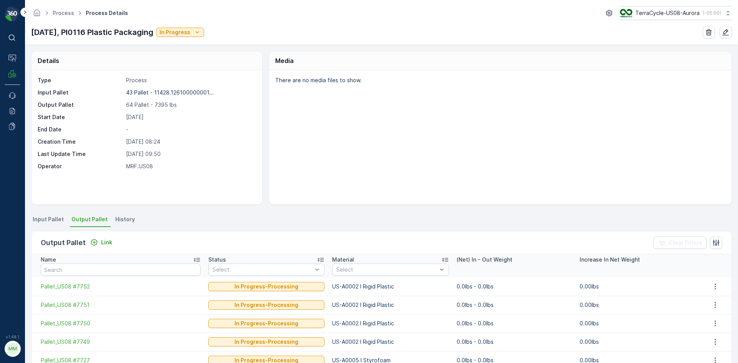
click at [42, 218] on span "Input Pallet" at bounding box center [48, 220] width 31 height 8
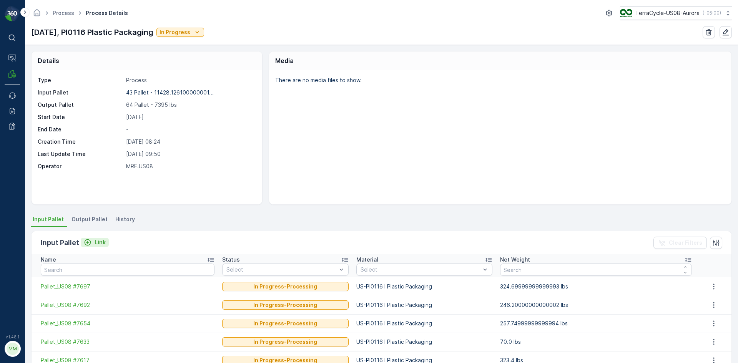
click at [95, 243] on p "Link" at bounding box center [100, 243] width 11 height 8
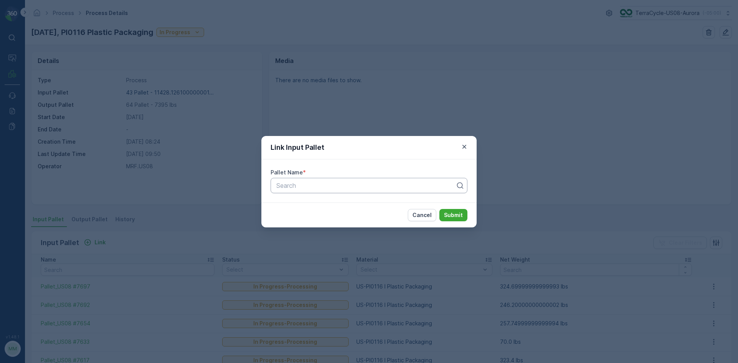
click at [309, 186] on div at bounding box center [366, 185] width 181 height 7
type input "7172"
click at [335, 218] on div "Pallet_US08 #7172" at bounding box center [369, 217] width 188 height 7
click at [448, 216] on p "Submit" at bounding box center [453, 215] width 19 height 8
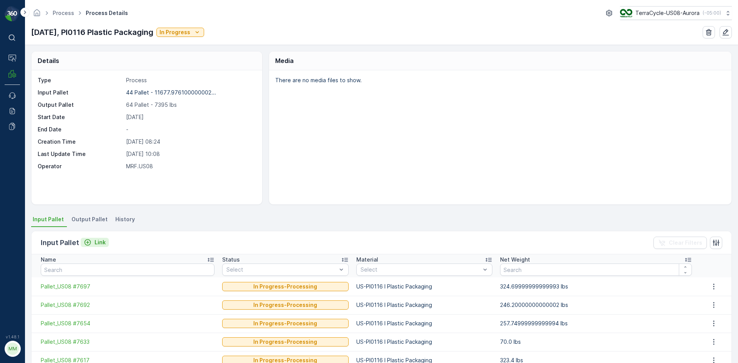
click at [100, 240] on p "Link" at bounding box center [100, 243] width 11 height 8
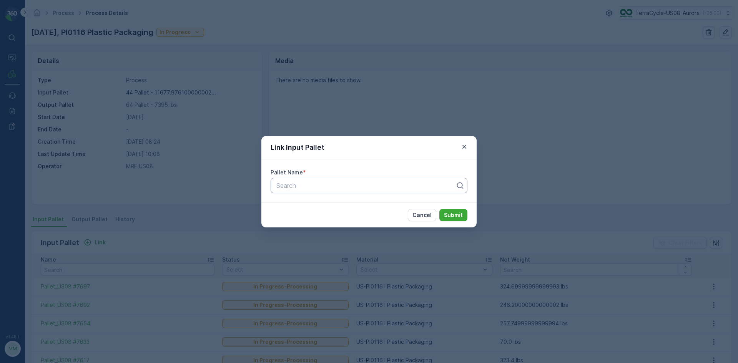
click at [338, 192] on div "Search" at bounding box center [369, 185] width 197 height 15
type input "7139"
click at [378, 206] on div "Pallet_US08 #7139" at bounding box center [369, 204] width 188 height 7
click at [453, 217] on p "Submit" at bounding box center [453, 215] width 19 height 8
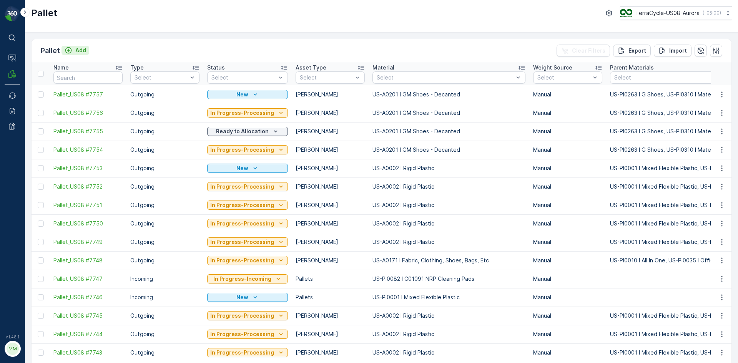
click at [82, 47] on p "Add" at bounding box center [80, 51] width 11 height 8
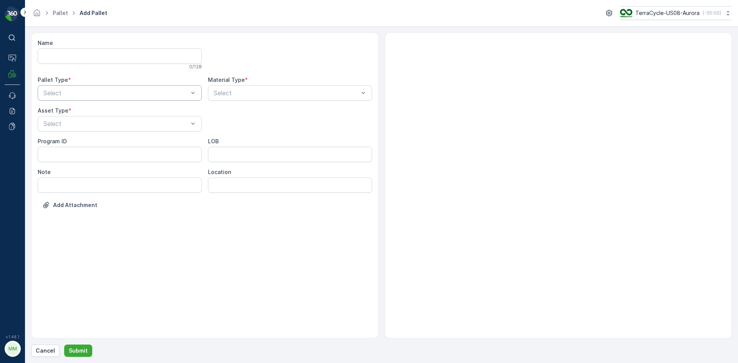
click at [131, 86] on div "Select" at bounding box center [120, 92] width 164 height 15
click at [121, 121] on div "Outgoing" at bounding box center [120, 124] width 164 height 13
click at [121, 121] on div at bounding box center [116, 123] width 146 height 7
click at [99, 152] on div "[PERSON_NAME]" at bounding box center [119, 155] width 155 height 7
click at [297, 95] on div at bounding box center [286, 93] width 146 height 7
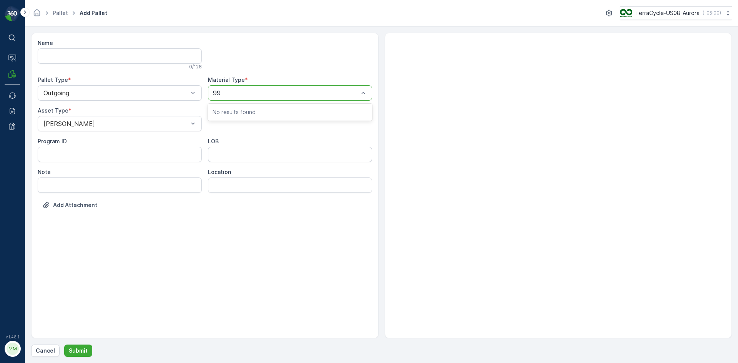
type input "9"
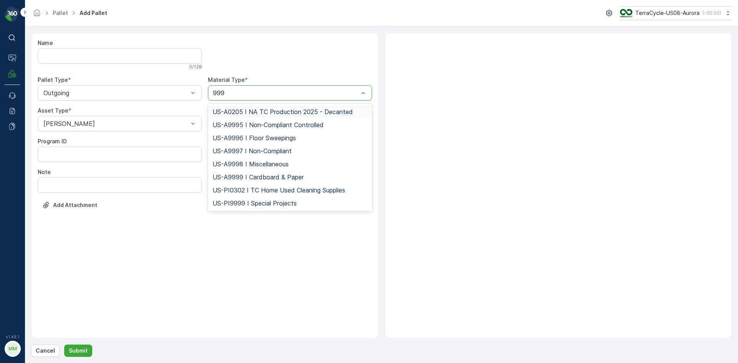
type input "9999"
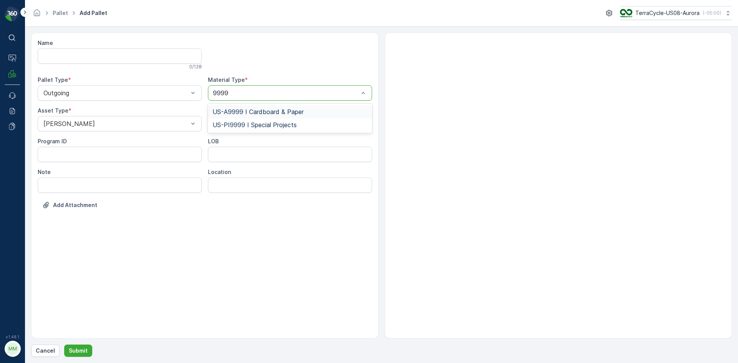
click at [296, 109] on span "US-A9999 I Cardboard & Paper" at bounding box center [258, 111] width 91 height 7
click at [69, 351] on p "Submit" at bounding box center [78, 351] width 19 height 8
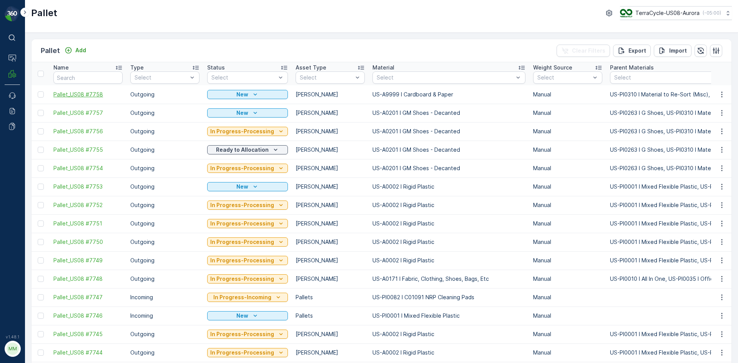
drag, startPoint x: 40, startPoint y: 97, endPoint x: 67, endPoint y: 91, distance: 28.0
click at [40, 97] on div at bounding box center [41, 94] width 6 height 6
click at [38, 91] on input "checkbox" at bounding box center [38, 91] width 0 height 0
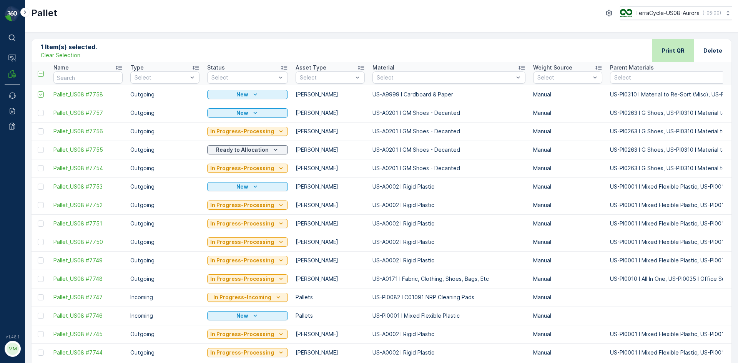
click at [671, 48] on p "Print QR" at bounding box center [672, 51] width 23 height 8
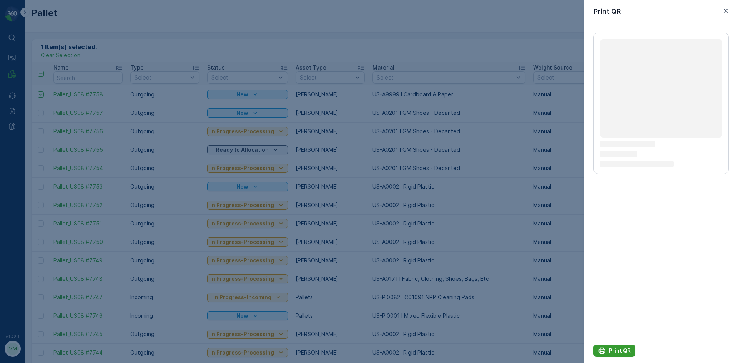
click at [622, 353] on p "Print QR" at bounding box center [620, 351] width 22 height 8
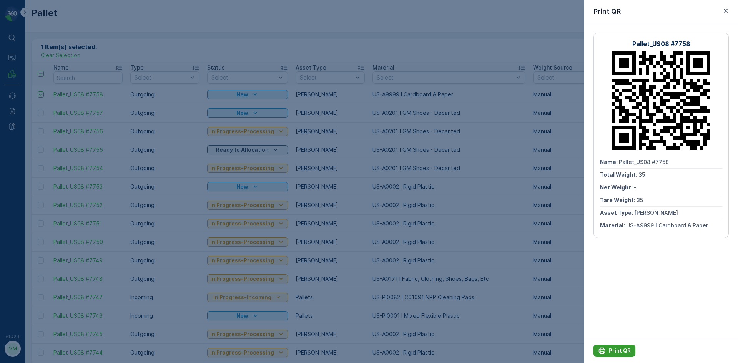
click at [622, 353] on p "Print QR" at bounding box center [620, 351] width 22 height 8
click at [726, 8] on icon "button" at bounding box center [726, 11] width 8 height 8
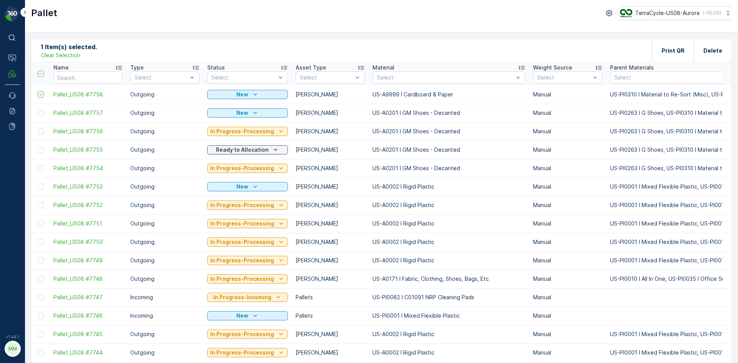
click at [68, 54] on p "Clear Selection" at bounding box center [61, 55] width 40 height 8
click at [83, 50] on p "Add" at bounding box center [80, 51] width 11 height 8
